Goal: Task Accomplishment & Management: Use online tool/utility

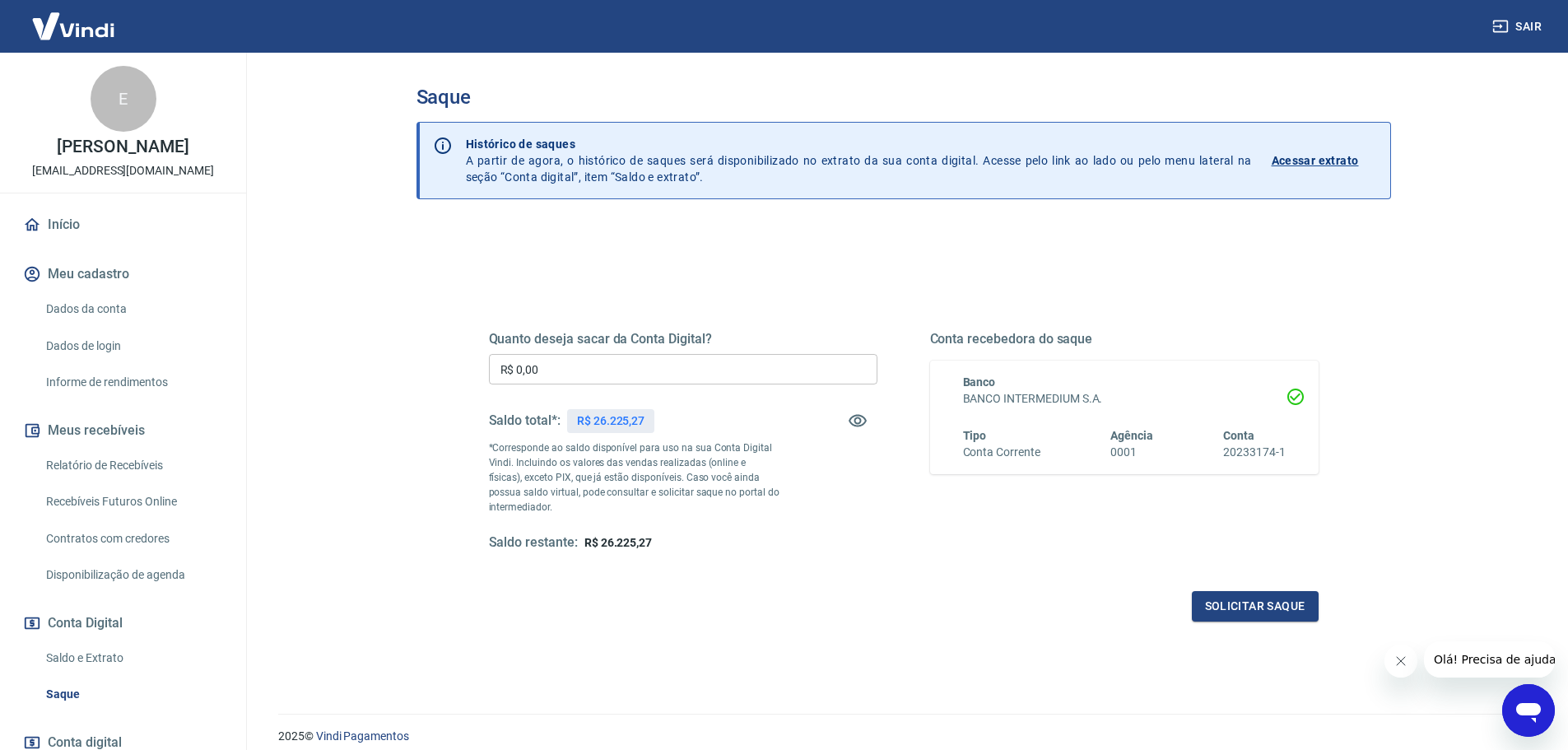
click at [674, 361] on input "R$ 0,00" at bounding box center [683, 368] width 389 height 30
type input "R$ 3.225,27"
click at [889, 549] on div "Quanto deseja sacar da Conta Digital? R$ 3.225,27 ​ Saldo total*: R$ 26.225,27 …" at bounding box center [903, 441] width 830 height 221
click at [1269, 618] on button "Solicitar saque" at bounding box center [1255, 606] width 127 height 30
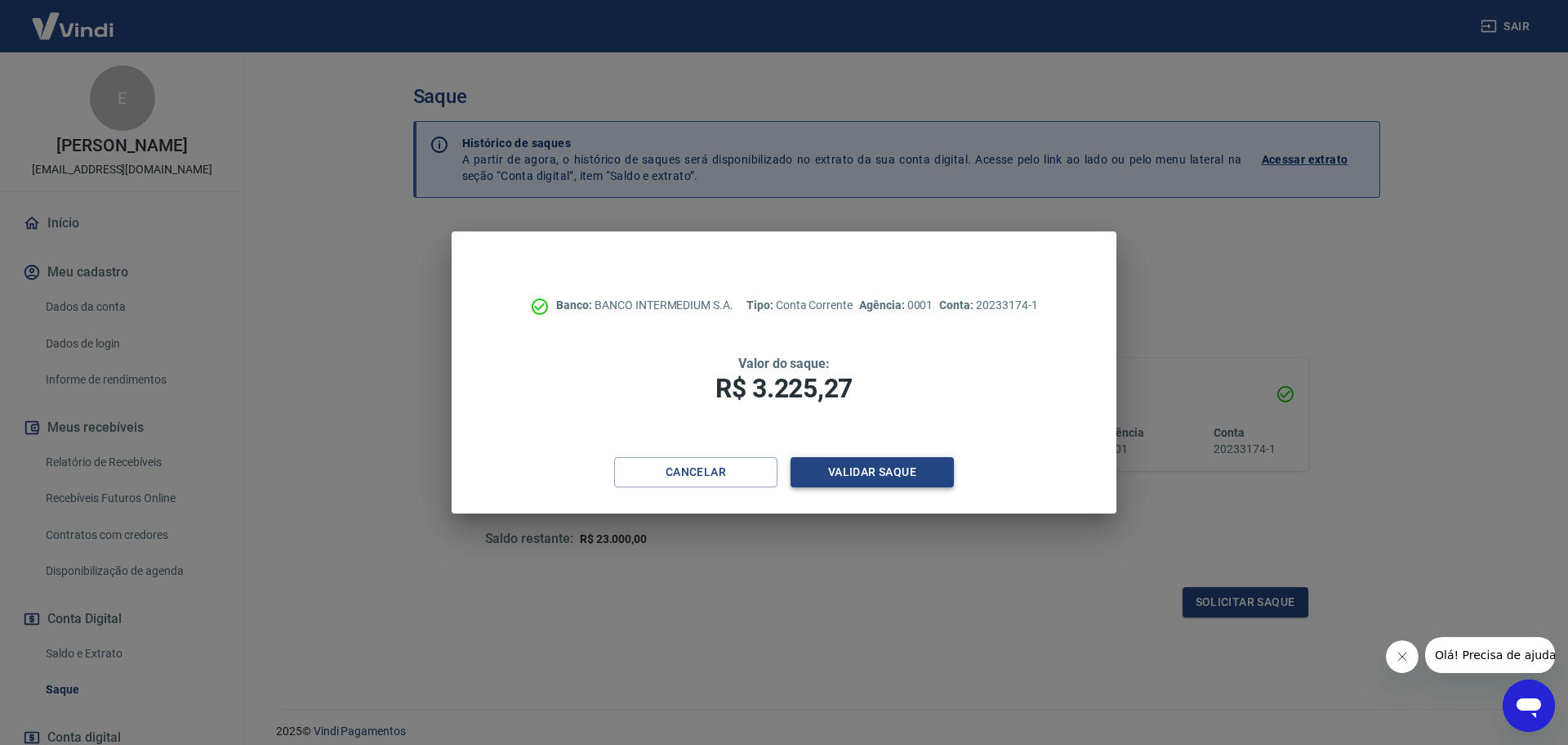
click at [910, 468] on button "Validar saque" at bounding box center [872, 472] width 164 height 30
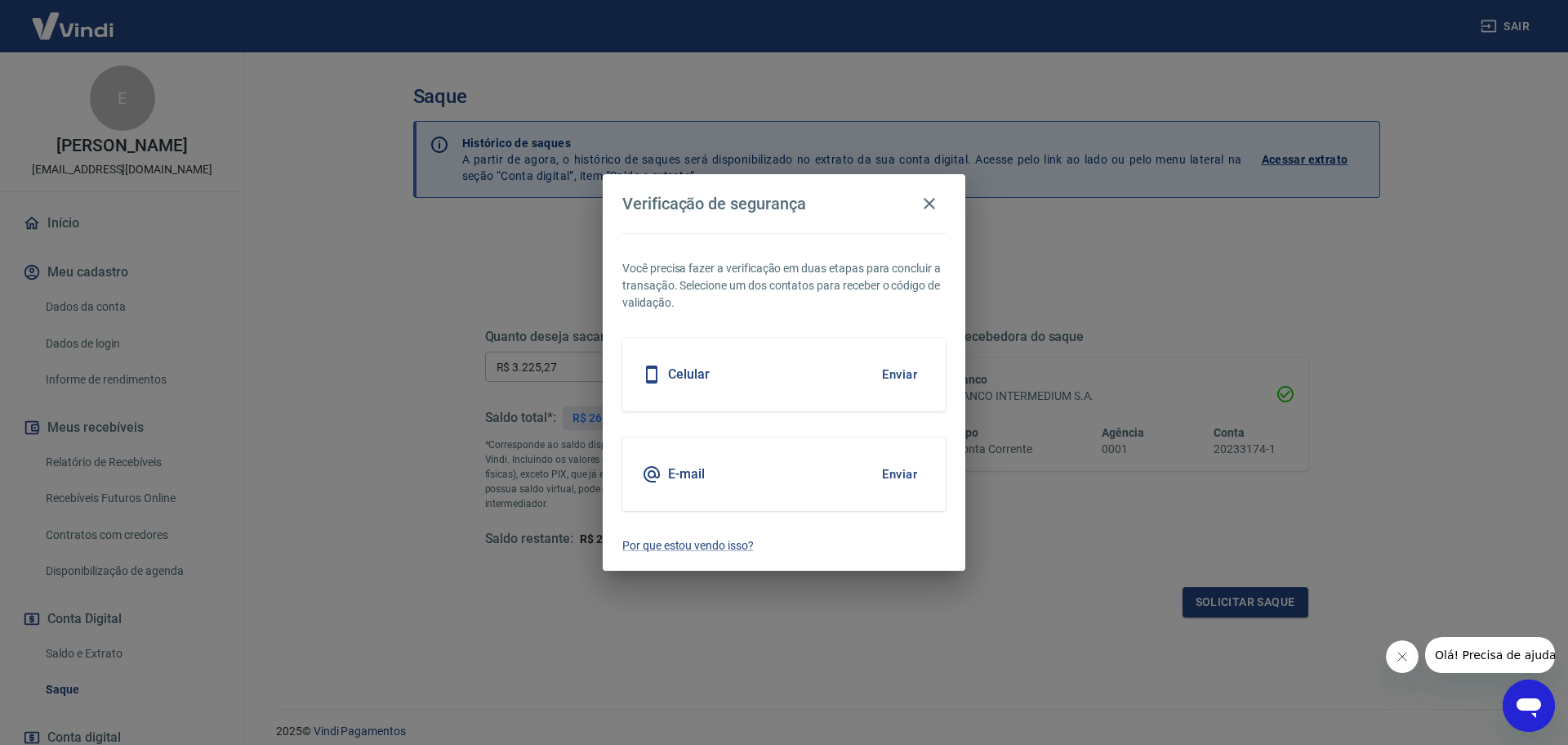
click at [895, 480] on button "Enviar" at bounding box center [899, 474] width 53 height 34
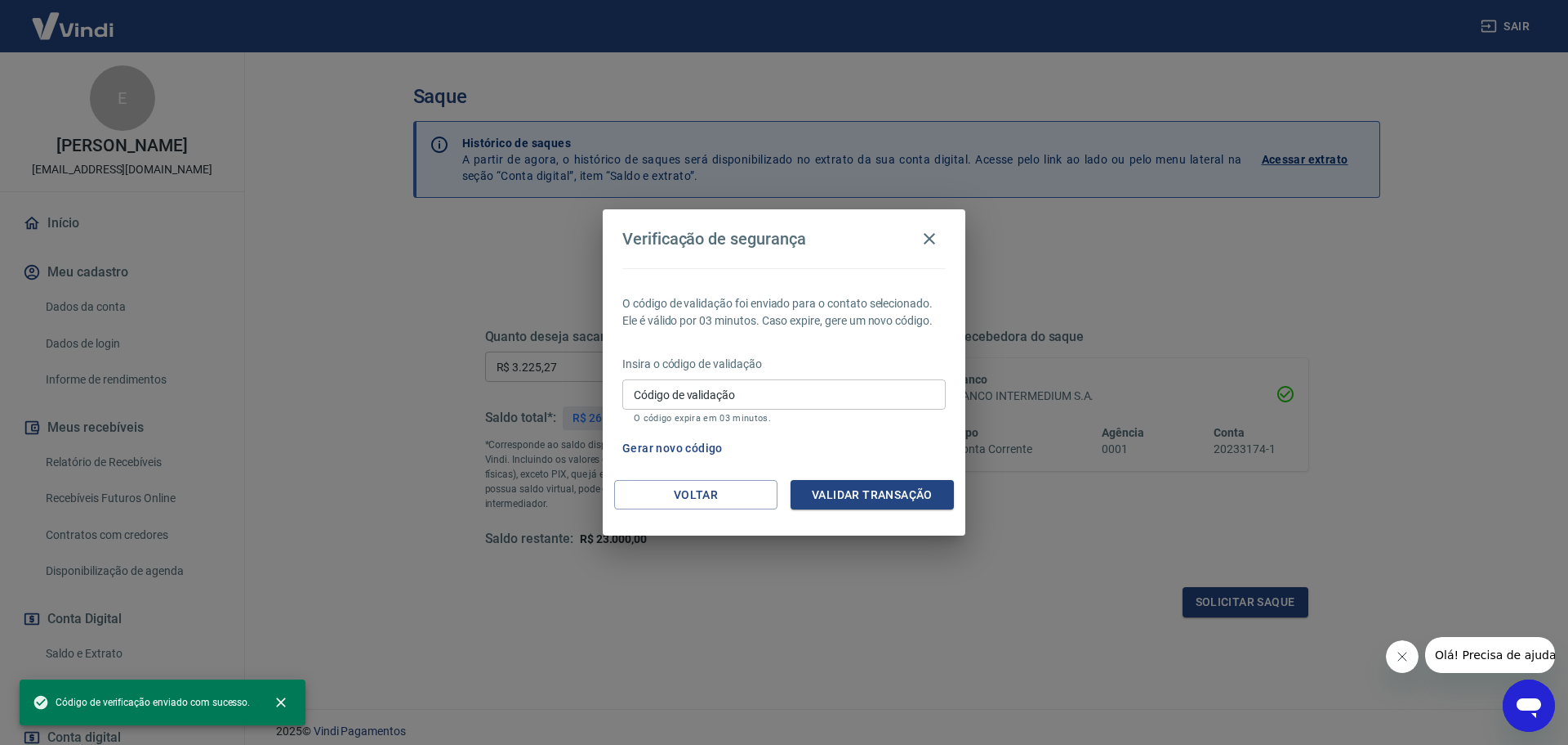
click at [768, 394] on input "Código de validação" at bounding box center [784, 394] width 324 height 30
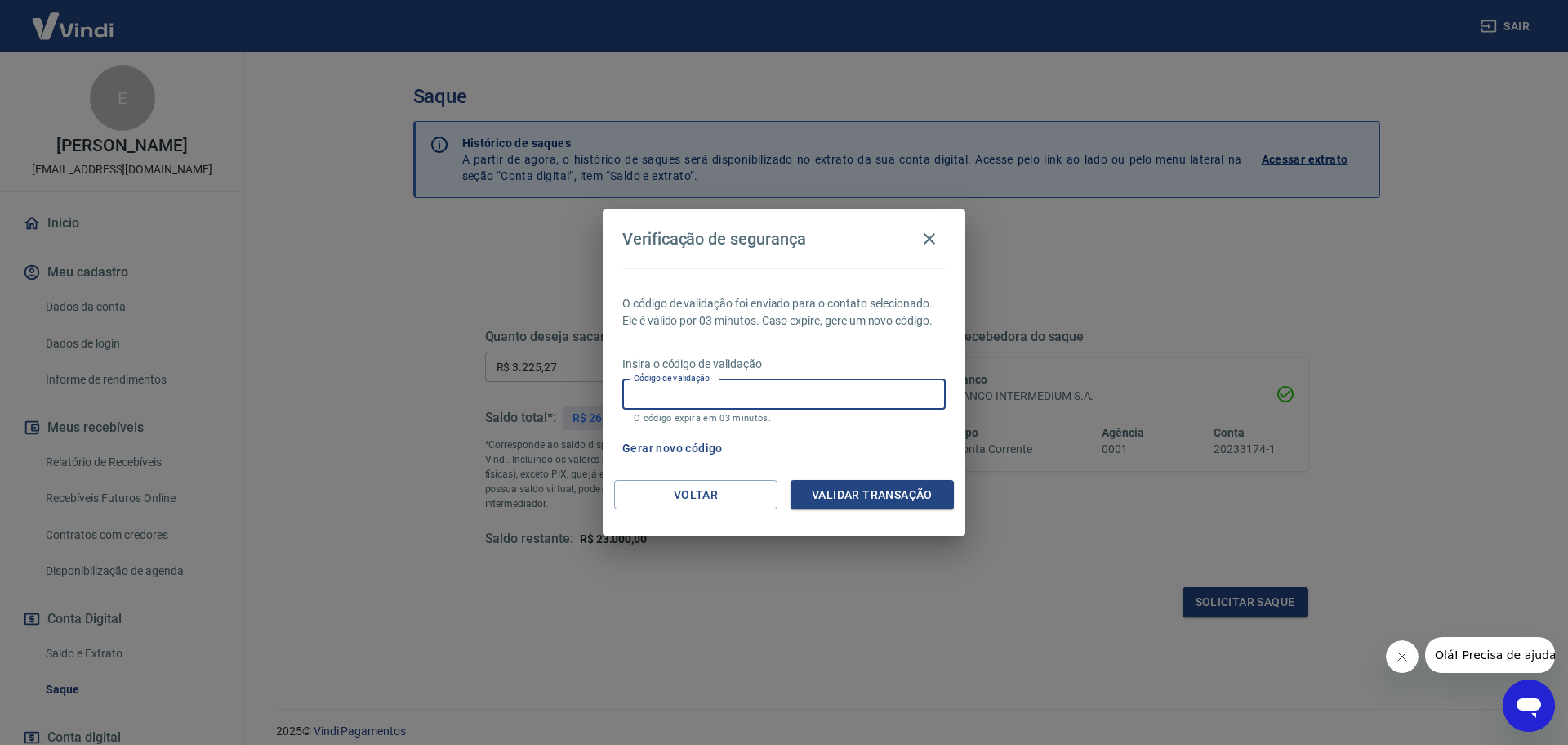
paste input "36162"
type input "361625"
click at [829, 492] on button "Validar transação" at bounding box center [872, 494] width 164 height 30
